Goal: Check status: Check status

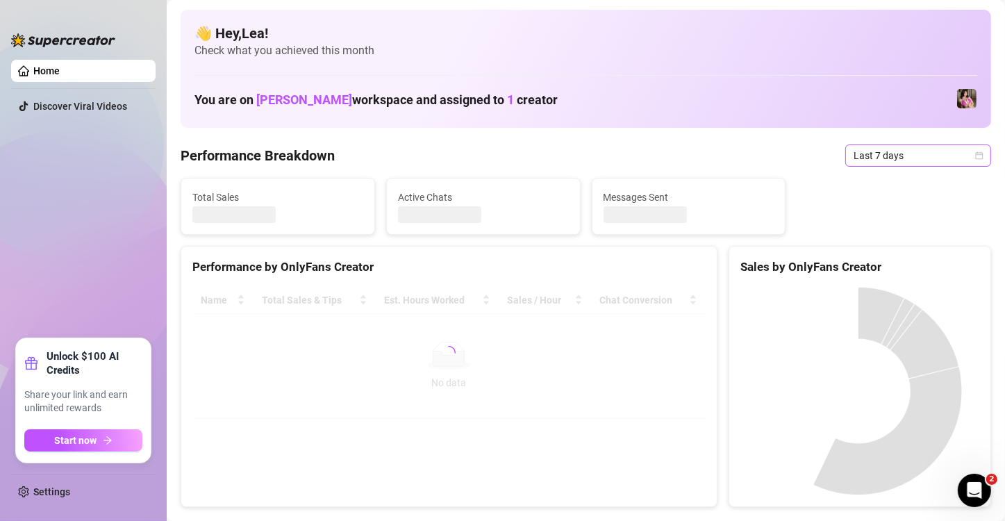
click at [975, 156] on icon "calendar" at bounding box center [979, 155] width 8 height 8
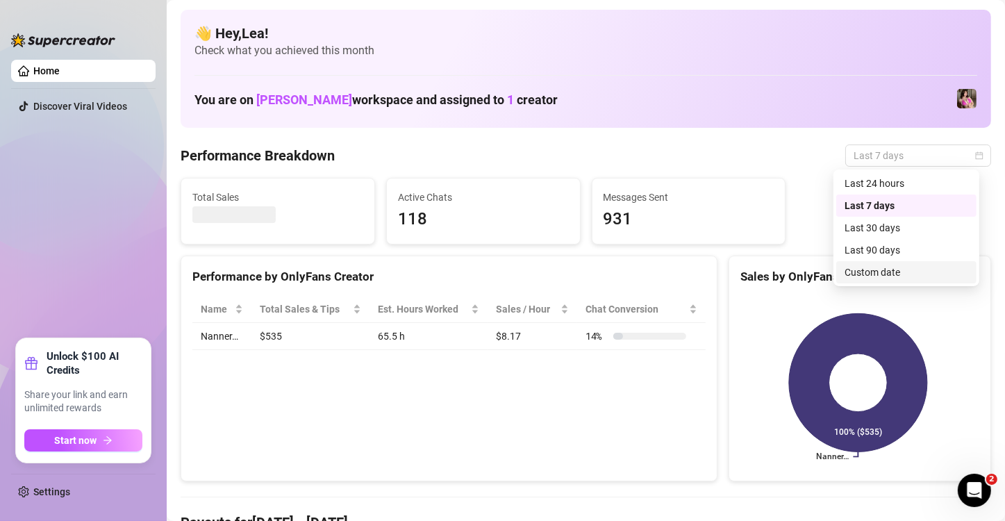
click at [902, 274] on div "Custom date" at bounding box center [907, 272] width 124 height 15
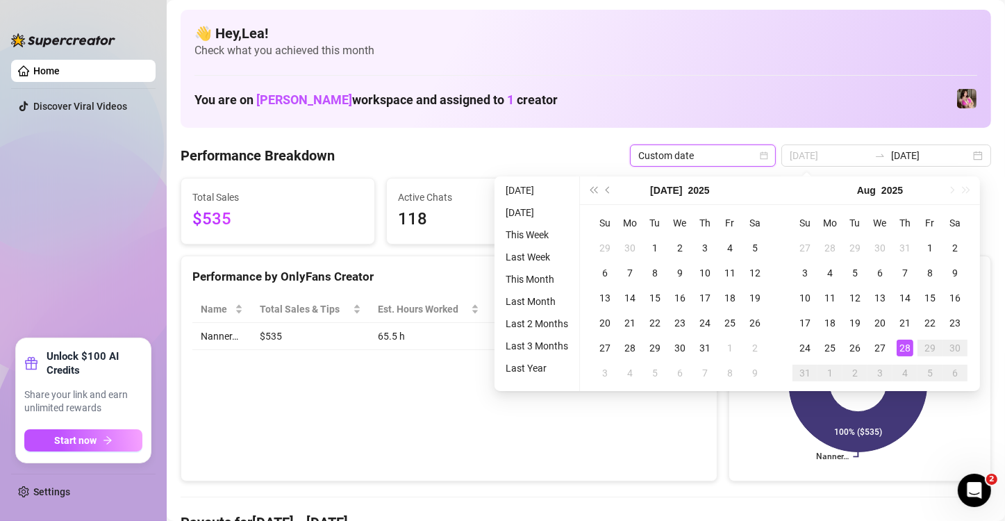
type input "[DATE]"
click at [905, 347] on div "28" at bounding box center [905, 348] width 17 height 17
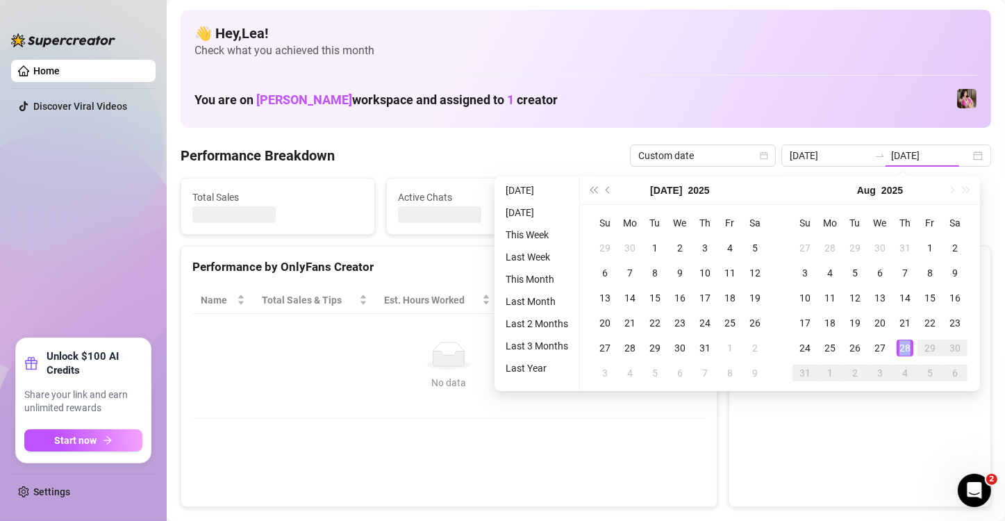
type input "[DATE]"
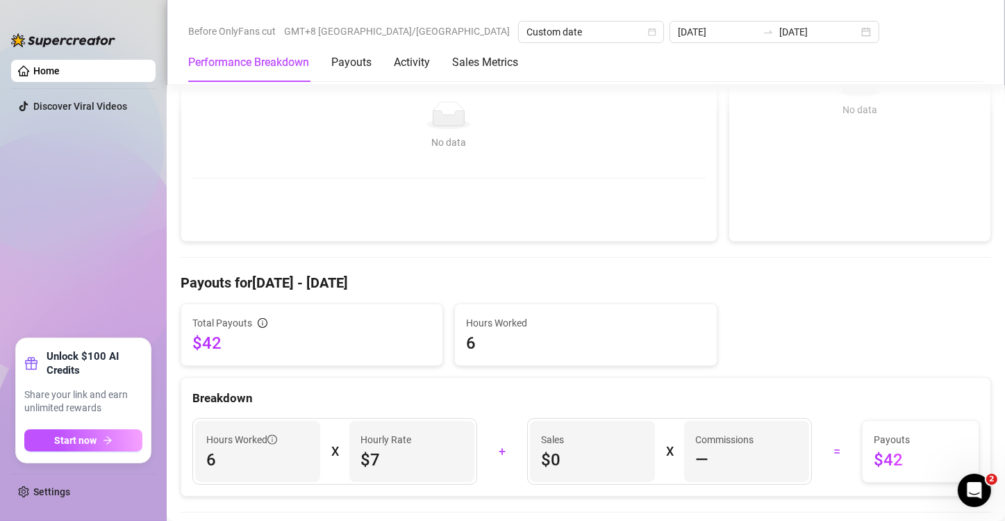
scroll to position [254, 0]
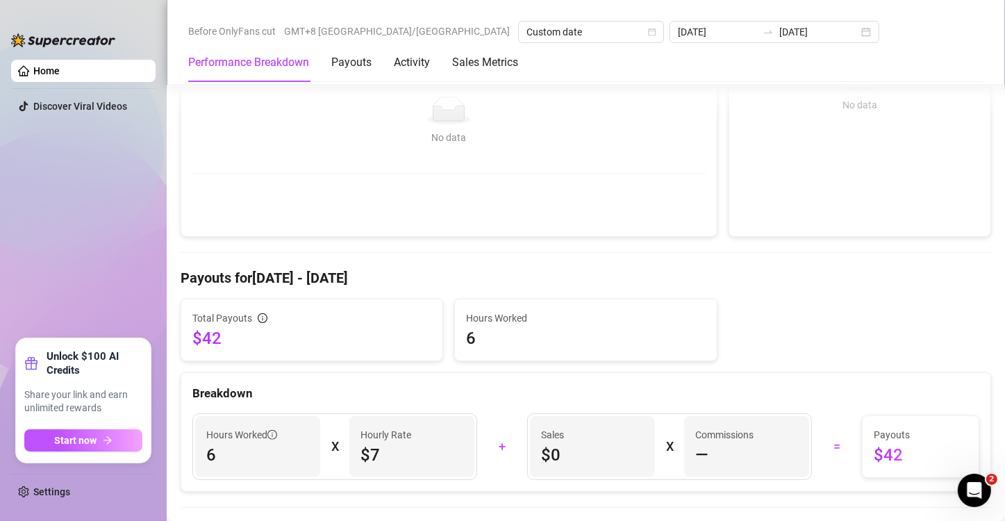
click at [752, 304] on div "Total Payouts $42 Hours Worked 6" at bounding box center [586, 330] width 822 height 63
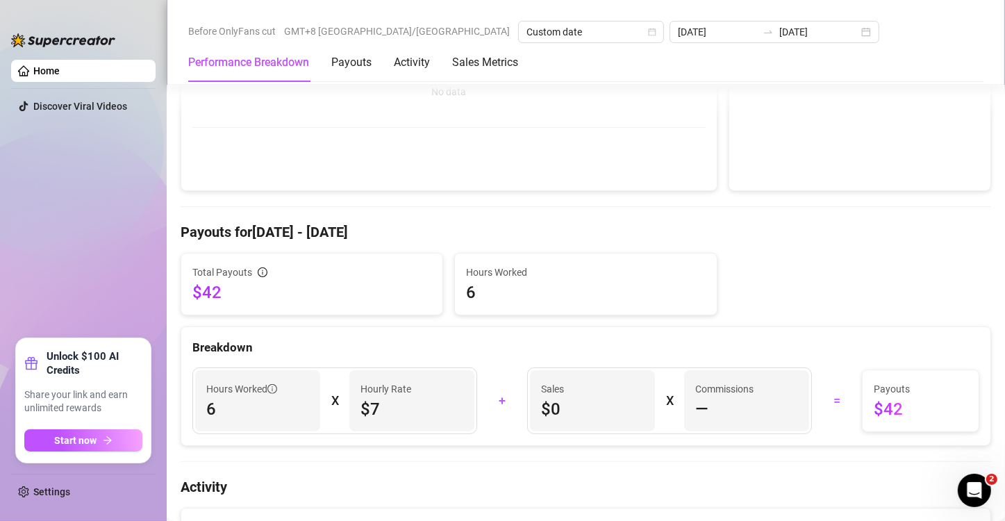
scroll to position [301, 0]
